Goal: Task Accomplishment & Management: Use online tool/utility

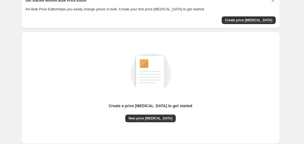
scroll to position [54, 0]
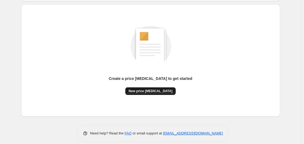
click at [163, 90] on span "New price [MEDICAL_DATA]" at bounding box center [151, 91] width 44 height 4
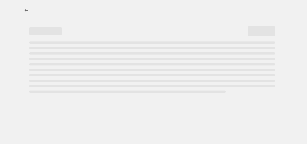
select select "percentage"
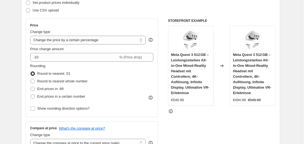
scroll to position [109, 0]
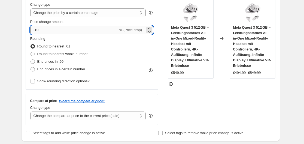
drag, startPoint x: 36, startPoint y: 30, endPoint x: 41, endPoint y: 30, distance: 4.9
click at [41, 30] on input "-10" at bounding box center [74, 30] width 88 height 9
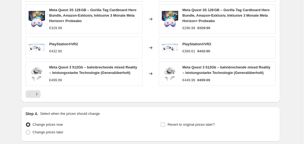
scroll to position [424, 0]
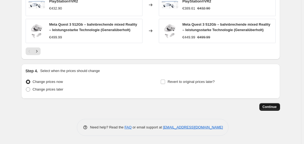
type input "-30"
click at [272, 106] on span "Continue" at bounding box center [270, 107] width 14 height 4
click at [269, 107] on span "Continue" at bounding box center [270, 107] width 14 height 4
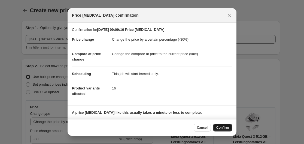
click at [221, 124] on div "Cancel Confirm" at bounding box center [152, 127] width 169 height 17
click at [222, 125] on button "Confirm" at bounding box center [222, 128] width 19 height 8
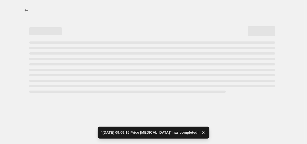
select select "percentage"
